Goal: Task Accomplishment & Management: Use online tool/utility

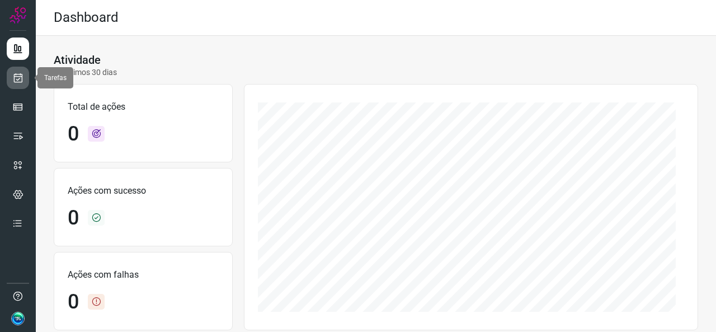
click at [12, 77] on link at bounding box center [18, 78] width 22 height 22
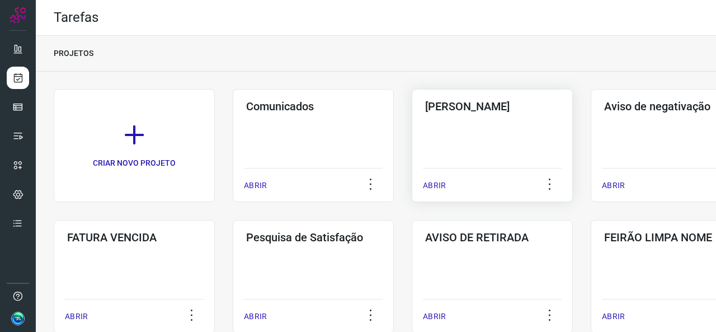
click at [441, 154] on div "Pós Serviço ABRIR" at bounding box center [492, 145] width 161 height 113
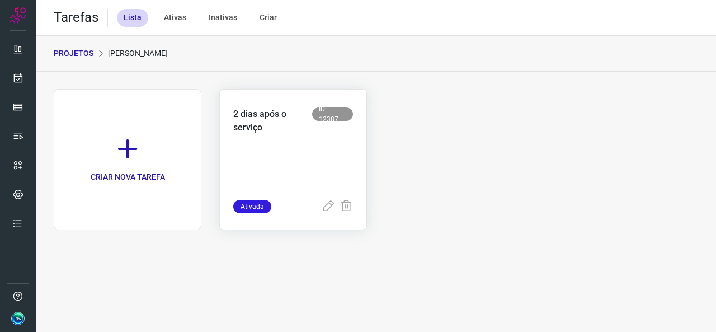
click at [321, 148] on p at bounding box center [293, 172] width 120 height 56
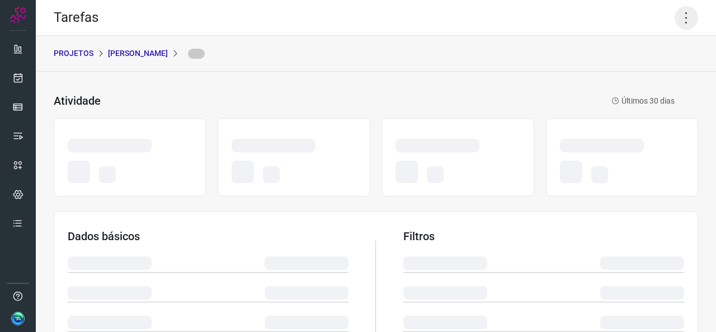
click at [685, 20] on icon at bounding box center [685, 17] width 23 height 23
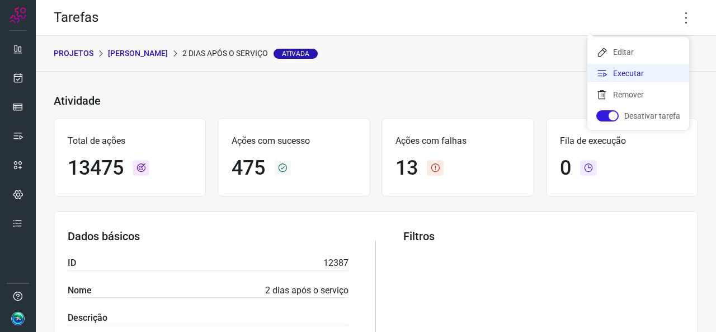
click at [631, 77] on li "Executar" at bounding box center [638, 73] width 102 height 18
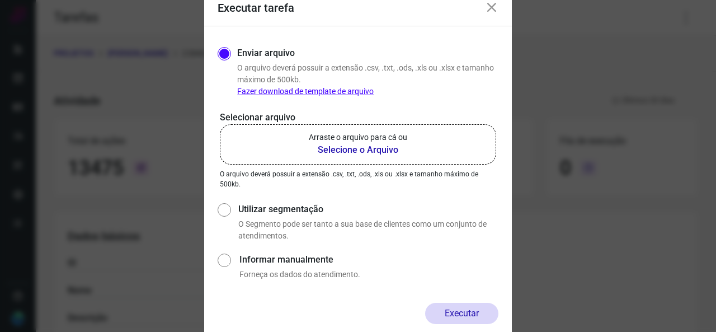
click at [323, 142] on p "Arraste o arquivo para cá ou" at bounding box center [358, 137] width 98 height 12
click at [0, 0] on input "Arraste o arquivo para cá ou Selecione o Arquivo" at bounding box center [0, 0] width 0 height 0
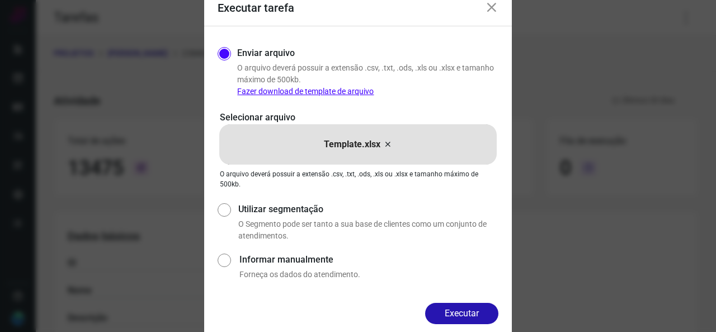
click at [485, 13] on icon at bounding box center [491, 7] width 13 height 13
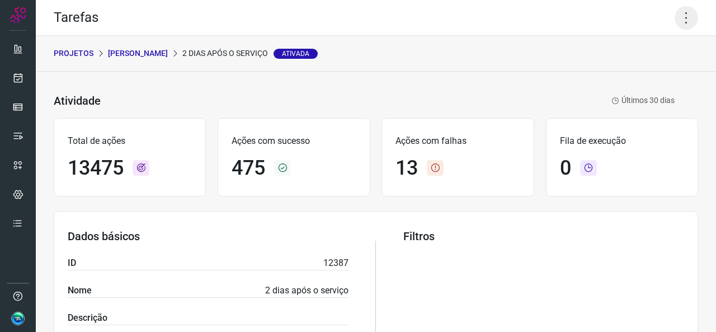
click at [678, 22] on icon at bounding box center [685, 17] width 23 height 23
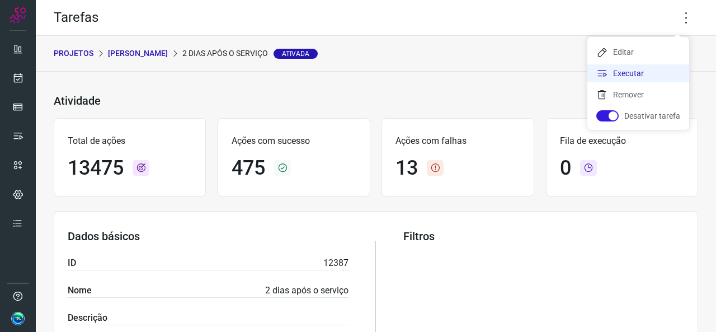
click at [617, 74] on li "Executar" at bounding box center [638, 73] width 102 height 18
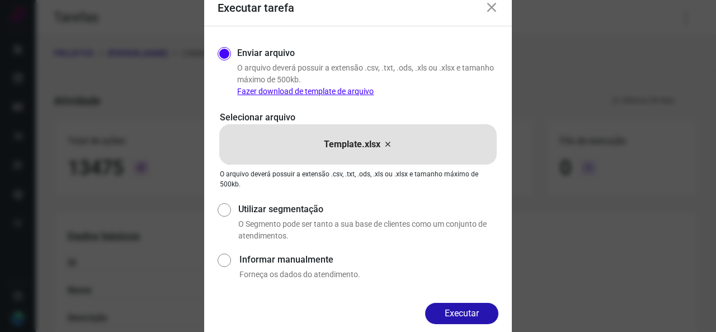
click at [295, 146] on div "Template.xlsx" at bounding box center [357, 144] width 277 height 40
click at [0, 0] on input "Template.xlsx" at bounding box center [0, 0] width 0 height 0
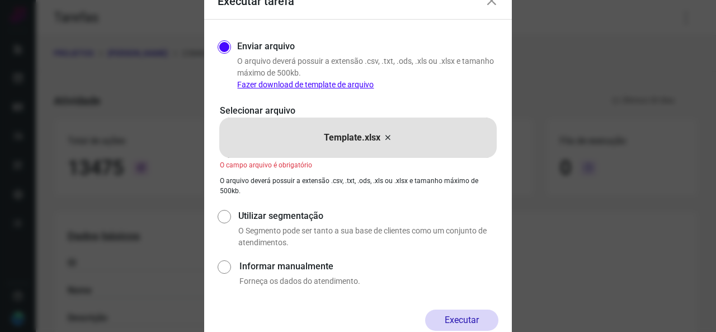
click at [386, 134] on icon at bounding box center [387, 137] width 9 height 13
click at [0, 0] on input "Template.xlsx" at bounding box center [0, 0] width 0 height 0
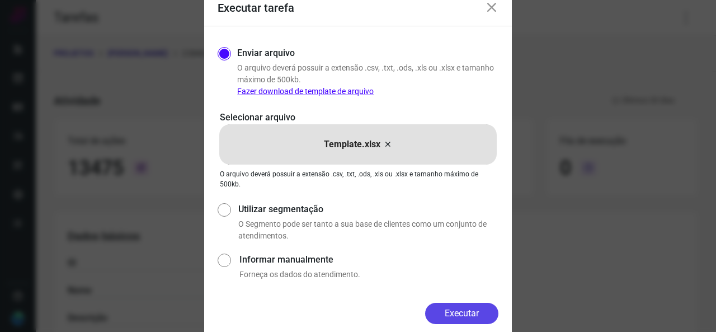
click at [470, 310] on button "Executar" at bounding box center [461, 313] width 73 height 21
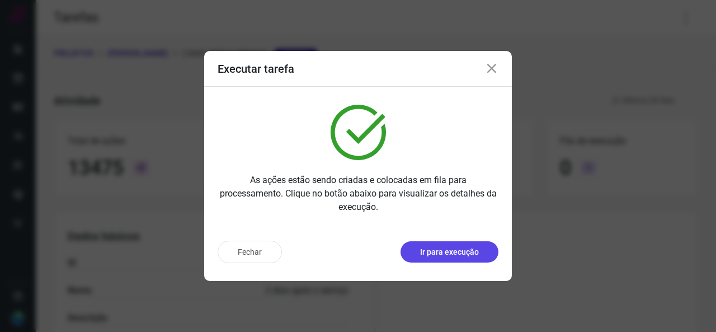
click at [458, 251] on p "Ir para execução" at bounding box center [449, 252] width 59 height 12
